Goal: Navigation & Orientation: Find specific page/section

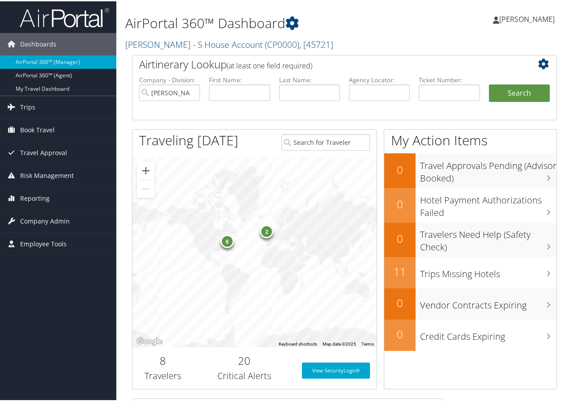
click at [227, 241] on div "6" at bounding box center [227, 240] width 13 height 13
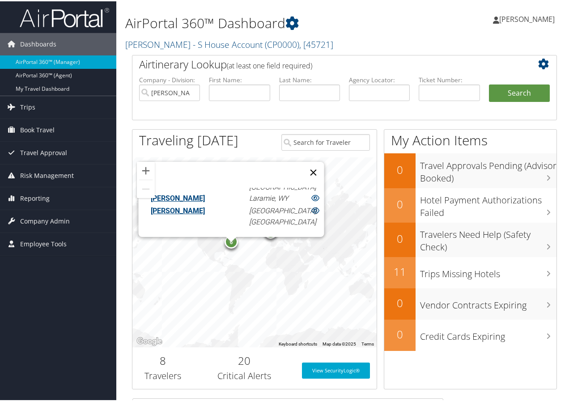
click at [302, 165] on button "Close" at bounding box center [312, 171] width 21 height 21
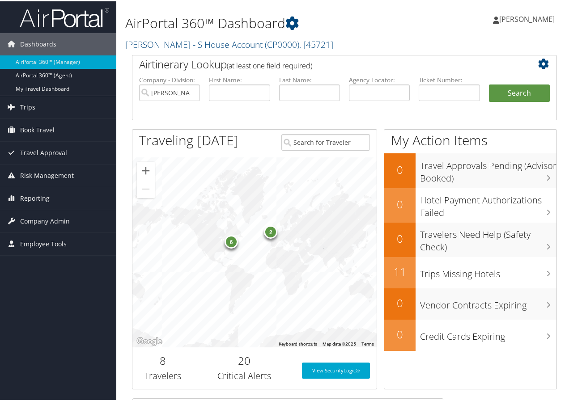
click at [269, 231] on div "2" at bounding box center [270, 230] width 13 height 13
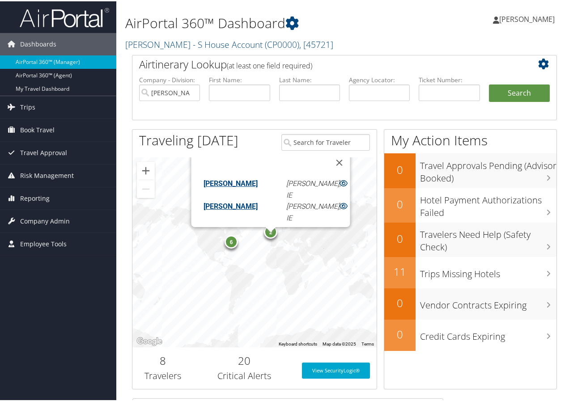
scroll to position [5, 0]
click at [333, 239] on div "6 2 Charles Daniels Shannon, IE Jenna Daniels Shannon, IE" at bounding box center [254, 251] width 244 height 190
click at [155, 225] on div "6 2 Charles Daniels Shannon, IE Jenna Daniels Shannon, IE" at bounding box center [254, 251] width 244 height 190
click at [353, 172] on div "6 2 Charles Daniels Shannon, IE Jenna Daniels Shannon, IE" at bounding box center [254, 251] width 244 height 190
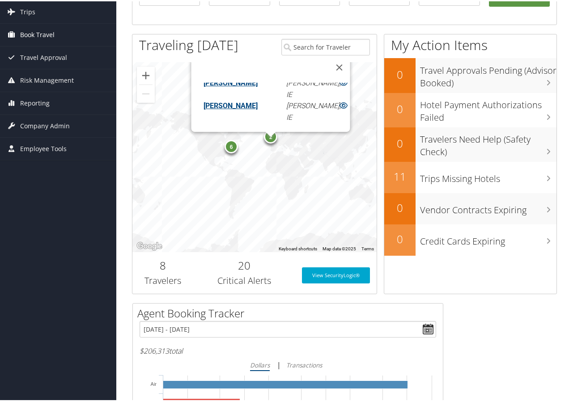
scroll to position [0, 0]
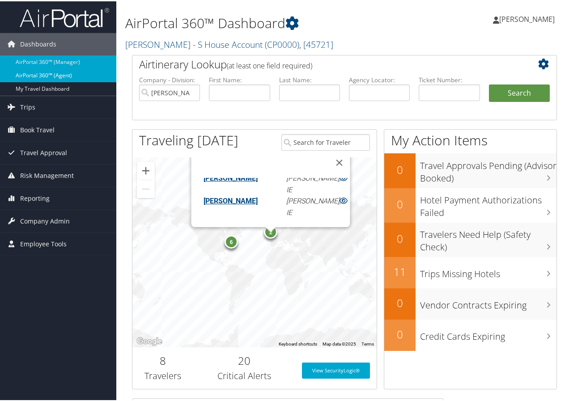
click at [39, 74] on link "AirPortal 360™ (Agent)" at bounding box center [58, 74] width 116 height 13
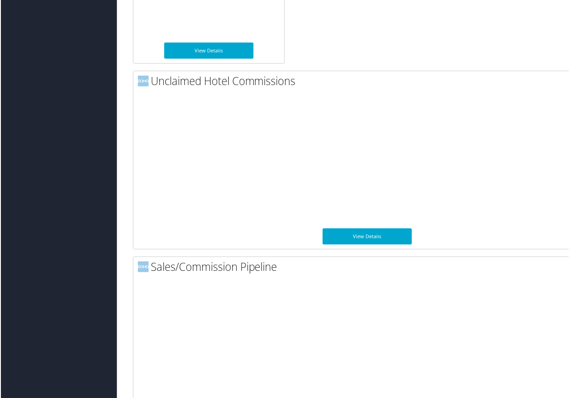
scroll to position [818, 0]
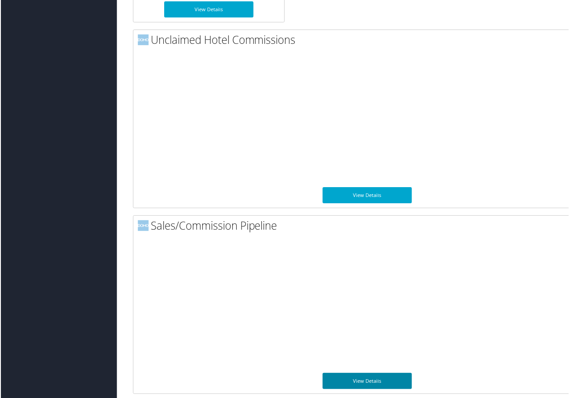
click at [358, 379] on link "View Details" at bounding box center [367, 382] width 89 height 16
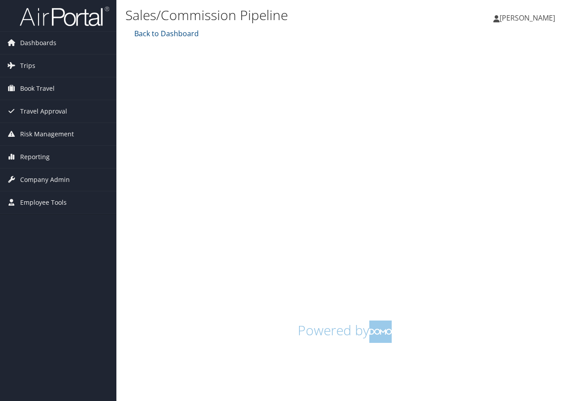
click at [539, 17] on span "[PERSON_NAME]" at bounding box center [526, 18] width 55 height 10
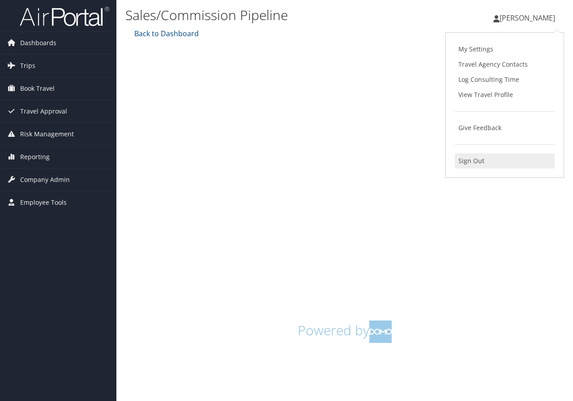
click at [473, 162] on link "Sign Out" at bounding box center [505, 160] width 100 height 15
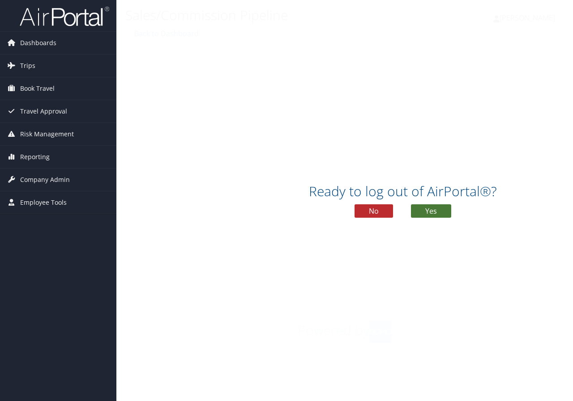
click at [432, 213] on button "Yes" at bounding box center [431, 210] width 40 height 13
